Goal: Task Accomplishment & Management: Manage account settings

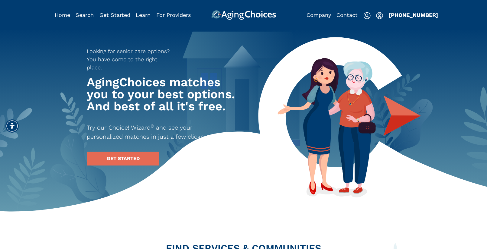
click at [381, 16] on img "Popover trigger" at bounding box center [379, 15] width 7 height 7
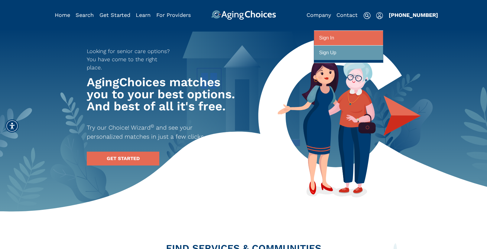
click at [374, 37] on div at bounding box center [348, 38] width 59 height 11
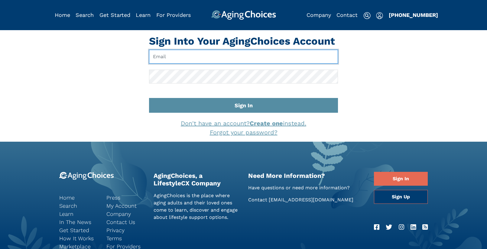
type input "[EMAIL_ADDRESS][DOMAIN_NAME]"
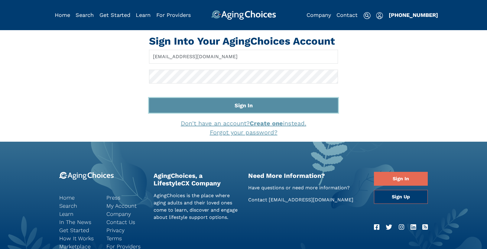
click at [258, 103] on button "Sign In" at bounding box center [243, 105] width 189 height 15
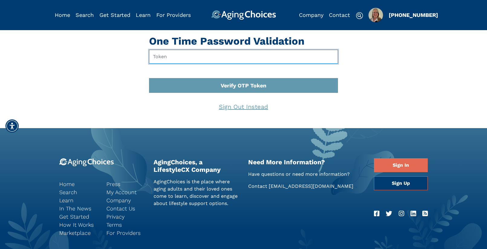
click at [159, 57] on input "text" at bounding box center [243, 57] width 189 height 14
type input "978319"
click at [149, 78] on button "Verify OTP Token" at bounding box center [243, 85] width 189 height 15
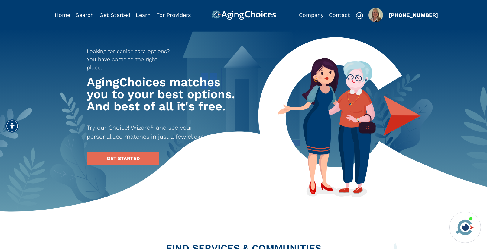
click at [371, 11] on img "Popover trigger" at bounding box center [375, 15] width 14 height 14
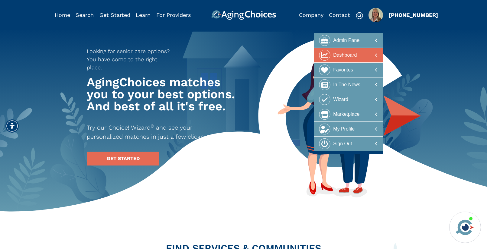
click at [354, 58] on div "Dashboard" at bounding box center [345, 55] width 24 height 11
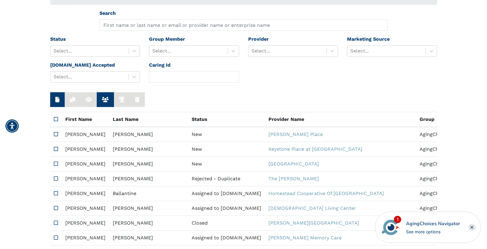
scroll to position [53, 0]
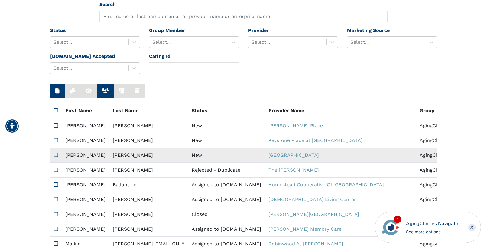
click at [188, 157] on td "New" at bounding box center [226, 155] width 77 height 15
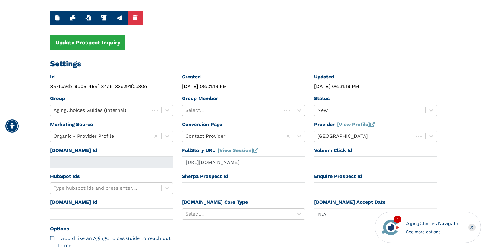
click at [262, 110] on div at bounding box center [231, 110] width 93 height 8
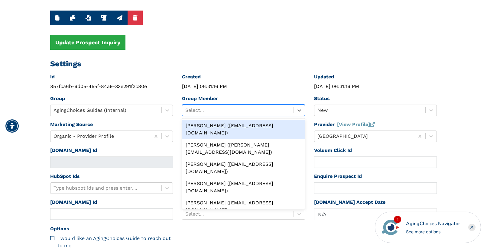
click at [254, 123] on div "Peggy Wilcox (pwilcox@lifestylecx.com)" at bounding box center [243, 129] width 123 height 19
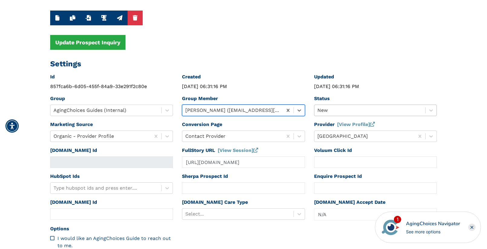
click at [341, 110] on div at bounding box center [369, 110] width 105 height 8
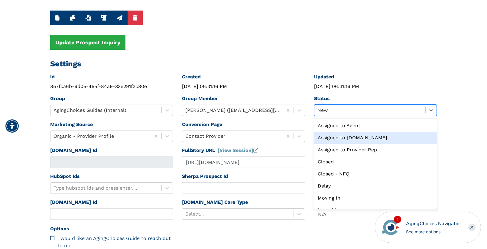
click at [342, 137] on div "Assigned to Caring.com" at bounding box center [375, 138] width 123 height 12
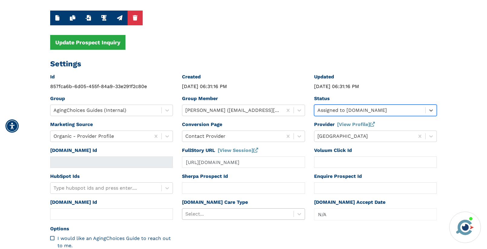
click at [224, 213] on div "Select..." at bounding box center [243, 214] width 123 height 11
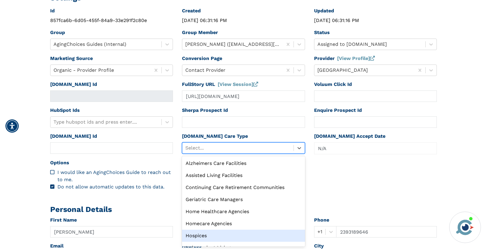
scroll to position [21, 0]
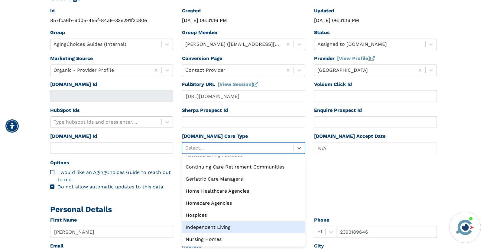
click at [223, 228] on div "Independent Living" at bounding box center [243, 228] width 123 height 12
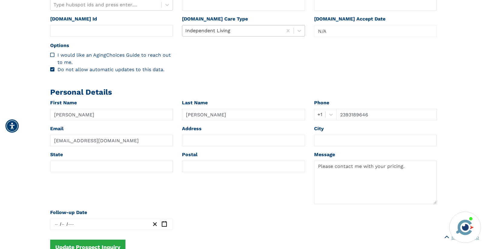
scroll to position [262, 0]
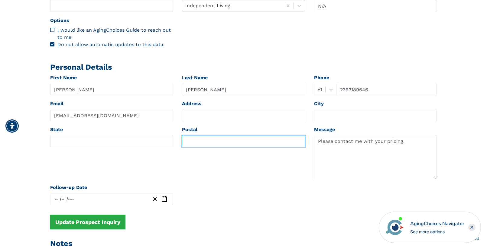
click at [199, 142] on input "text" at bounding box center [243, 141] width 123 height 11
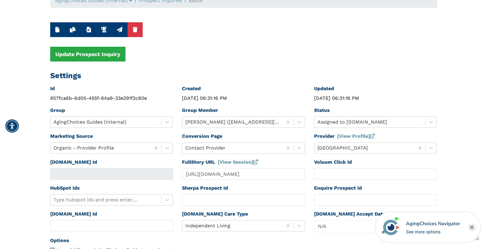
scroll to position [0, 0]
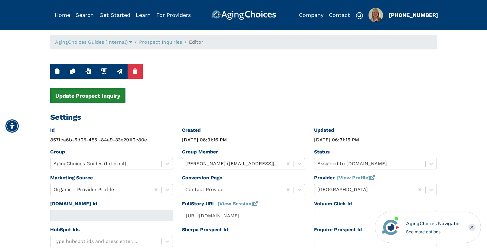
type input "33990"
click at [102, 98] on button "Update Prospect Inquiry" at bounding box center [87, 95] width 75 height 15
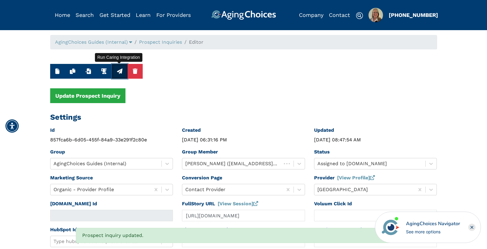
click at [118, 72] on icon "button" at bounding box center [119, 71] width 5 height 5
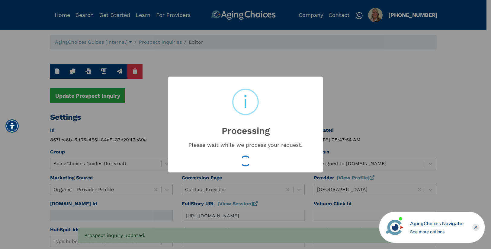
type input "16548158"
type input "Aug 20, 2025 08:47:55 AM"
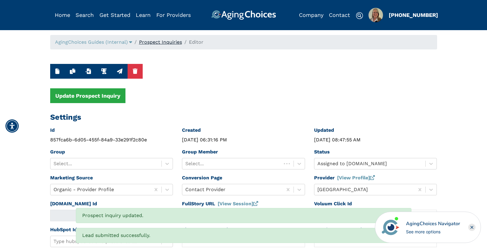
click at [163, 41] on link "Prospect Inquiries" at bounding box center [160, 42] width 43 height 6
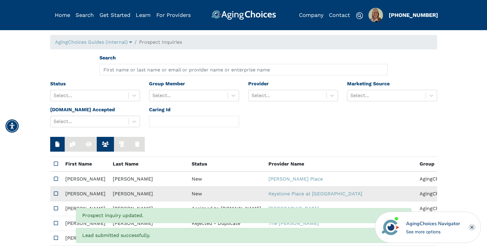
click at [188, 191] on td "New" at bounding box center [226, 194] width 77 height 15
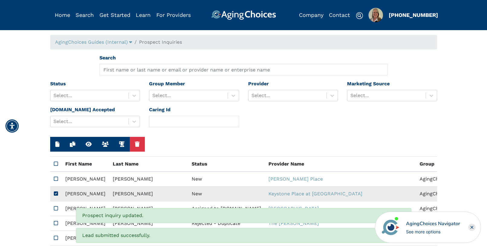
click at [188, 191] on td "New" at bounding box center [226, 194] width 77 height 15
type input "N/A"
type input "2393189636"
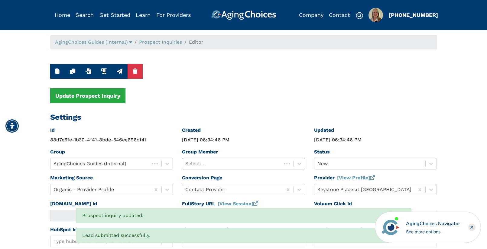
click at [212, 162] on div at bounding box center [231, 164] width 93 height 8
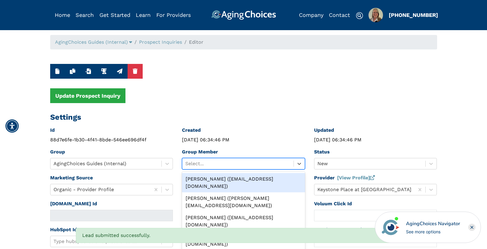
click at [219, 178] on div "Peggy Wilcox (pwilcox@lifestylecx.com)" at bounding box center [243, 182] width 123 height 19
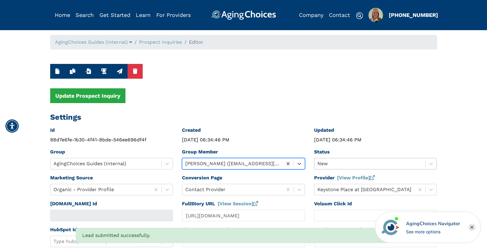
click at [328, 164] on div "New" at bounding box center [375, 163] width 123 height 11
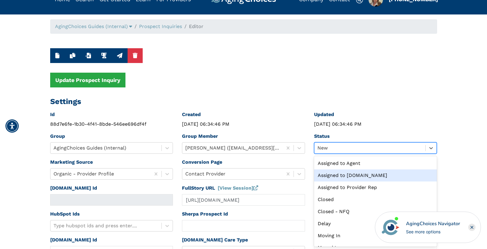
click at [348, 175] on div "Assigned to Caring.com" at bounding box center [375, 176] width 123 height 12
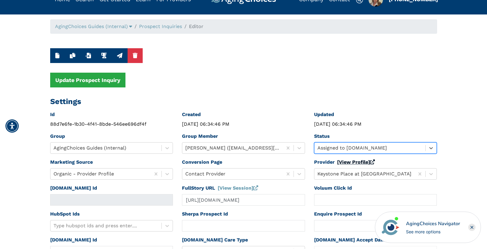
click at [348, 162] on link "[View Profile]" at bounding box center [356, 162] width 38 height 6
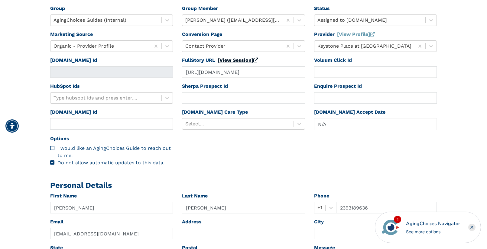
scroll to position [240, 0]
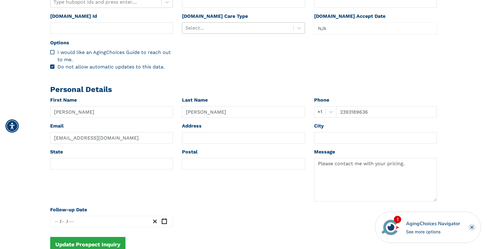
click at [224, 26] on div at bounding box center [237, 28] width 105 height 8
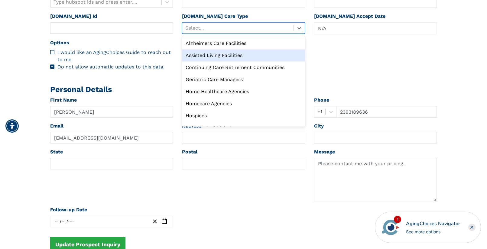
click at [215, 54] on div "Assisted Living Facilities" at bounding box center [243, 56] width 123 height 12
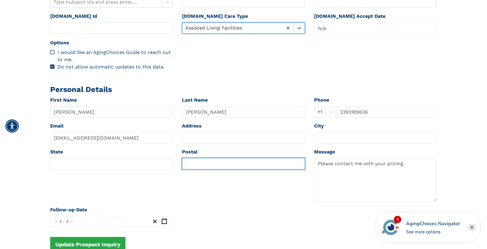
click at [201, 167] on input "text" at bounding box center [243, 163] width 123 height 11
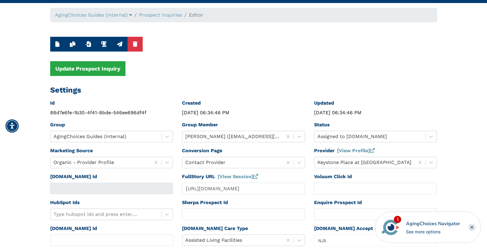
scroll to position [0, 0]
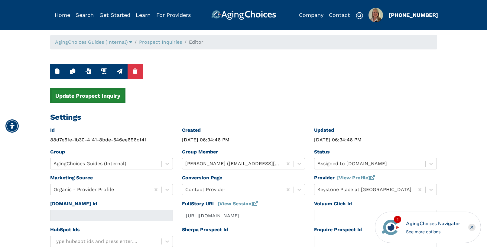
type input "33990"
click at [102, 97] on button "Update Prospect Inquiry" at bounding box center [87, 95] width 75 height 15
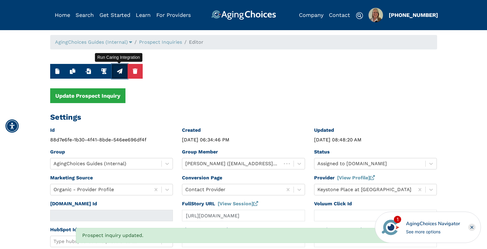
click at [119, 72] on icon "button" at bounding box center [119, 71] width 5 height 5
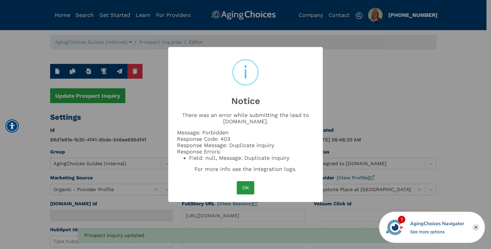
click at [245, 184] on button "OK" at bounding box center [246, 187] width 18 height 13
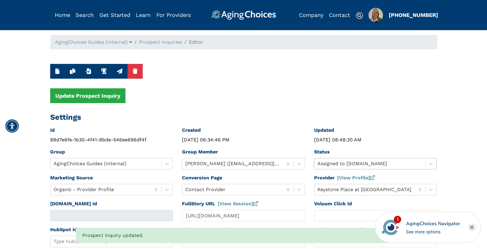
click at [333, 163] on div "Assigned to Caring.com" at bounding box center [369, 164] width 111 height 11
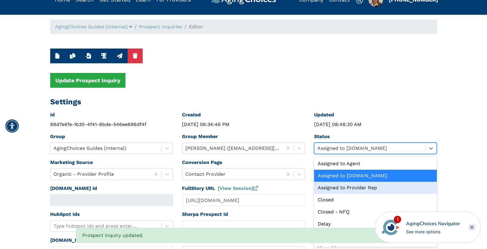
scroll to position [16, 0]
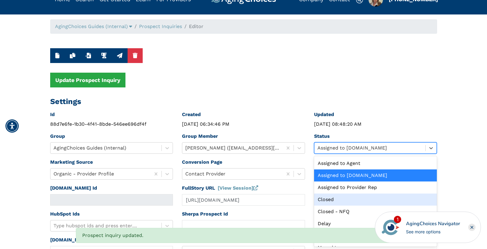
click at [336, 202] on div "Closed" at bounding box center [375, 200] width 123 height 12
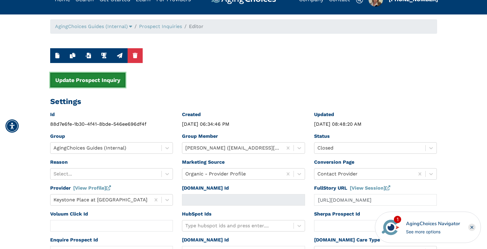
click at [95, 80] on button "Update Prospect Inquiry" at bounding box center [87, 80] width 75 height 15
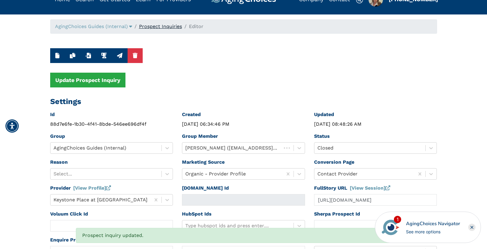
click at [164, 27] on link "Prospect Inquiries" at bounding box center [160, 27] width 43 height 6
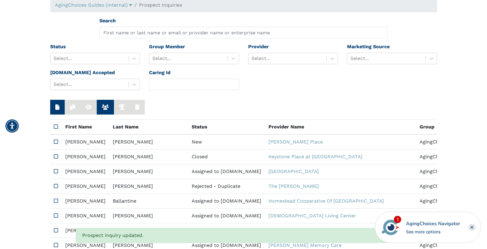
scroll to position [38, 0]
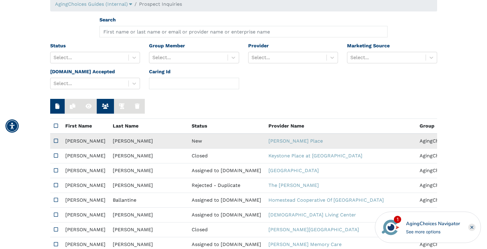
click at [188, 141] on td "New" at bounding box center [226, 141] width 77 height 15
type input "https://app.fullstory.com/ui/KWY46/session/14a11801-5a60-4a5b-918d-68403f0e4a67…"
type input "Tammy"
type input "Flynn"
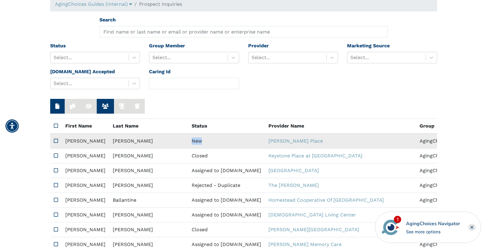
type input "5204718021"
type input "tammy.flynn88@gmail.com"
type textarea "Please send me a brochure and prices. Thank you!"
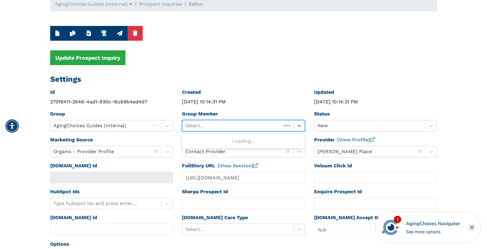
click at [249, 127] on div at bounding box center [231, 126] width 93 height 8
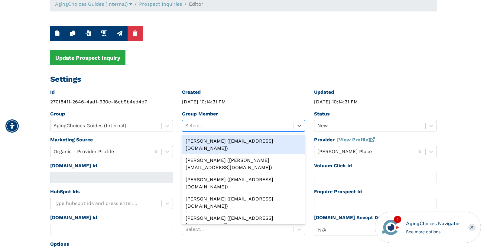
click at [245, 140] on div "Peggy Wilcox (pwilcox@lifestylecx.com)" at bounding box center [243, 144] width 123 height 19
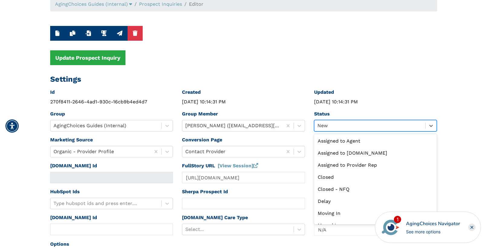
click at [352, 126] on div at bounding box center [369, 126] width 105 height 8
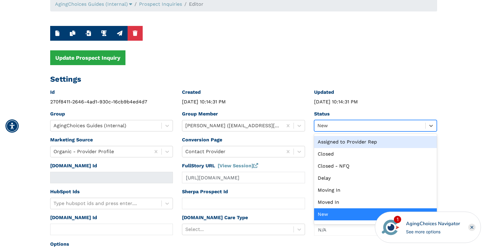
click at [345, 142] on div "Assigned to Provider Rep" at bounding box center [375, 142] width 123 height 12
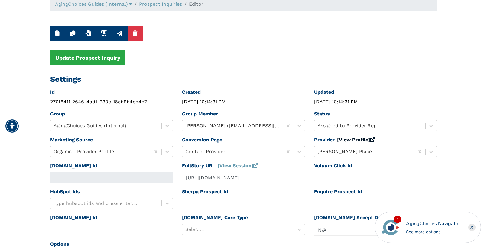
click at [345, 140] on link "[View Profile]" at bounding box center [356, 140] width 38 height 6
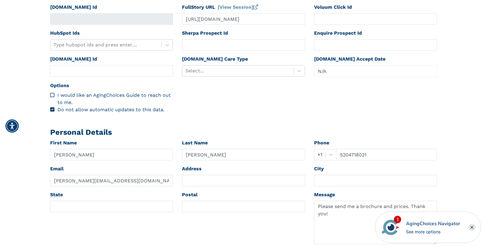
scroll to position [242, 0]
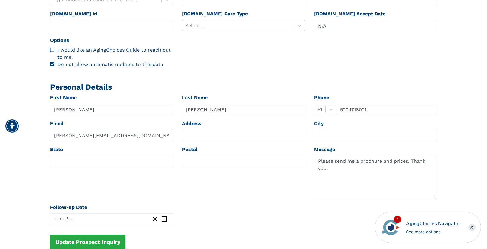
click at [235, 28] on div at bounding box center [237, 25] width 105 height 8
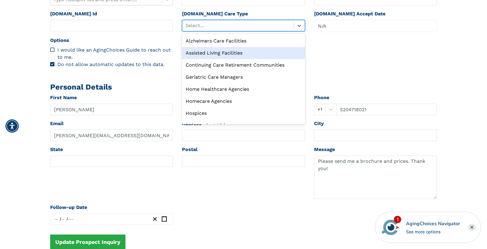
click at [220, 51] on div "Assisted Living Facilities" at bounding box center [243, 53] width 123 height 12
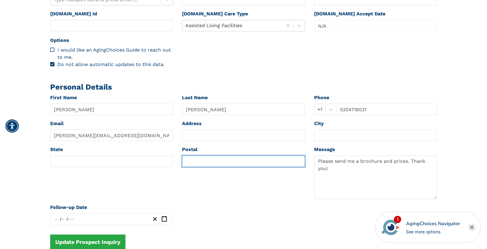
click at [195, 159] on input "text" at bounding box center [243, 161] width 123 height 11
paste input "56215"
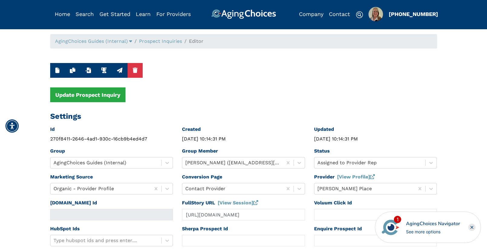
scroll to position [0, 0]
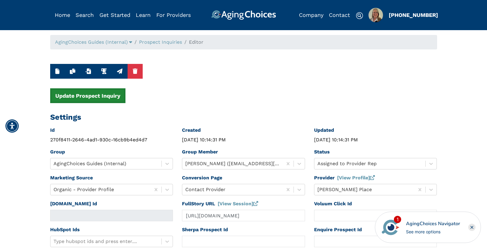
type input "56215"
click at [95, 98] on button "Update Prospect Inquiry" at bounding box center [87, 95] width 75 height 15
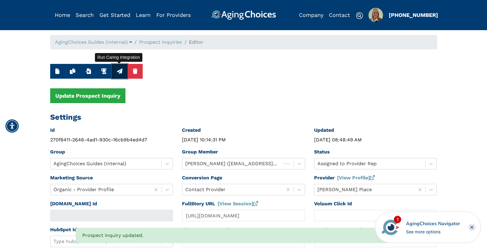
click at [120, 71] on icon "button" at bounding box center [119, 71] width 5 height 5
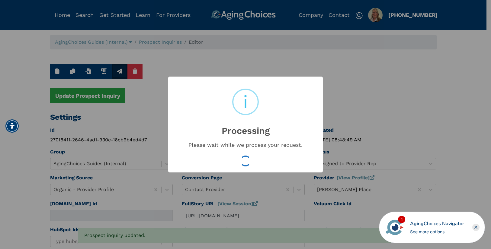
type input "16548159"
type input "Aug 20, 2025 08:48:51 AM"
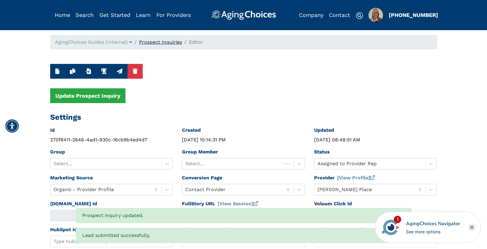
click at [164, 41] on link "Prospect Inquiries" at bounding box center [160, 42] width 43 height 6
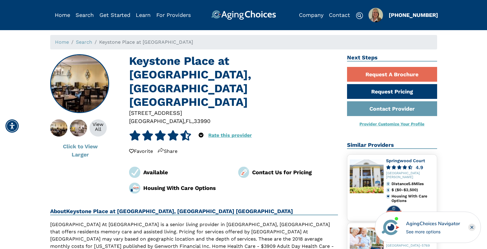
click at [194, 117] on div "33990" at bounding box center [202, 121] width 17 height 8
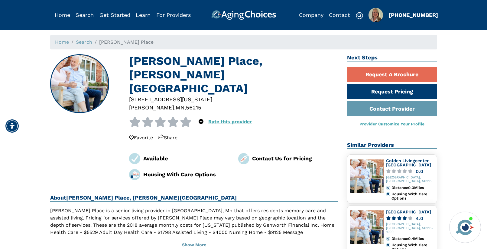
click at [186, 104] on div "56215" at bounding box center [193, 108] width 15 height 8
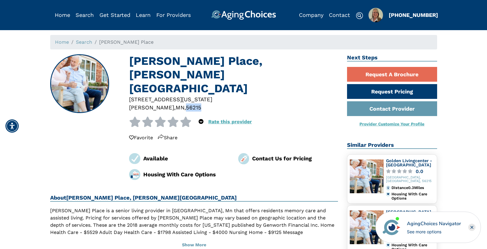
copy div "56215"
